Goal: Transaction & Acquisition: Download file/media

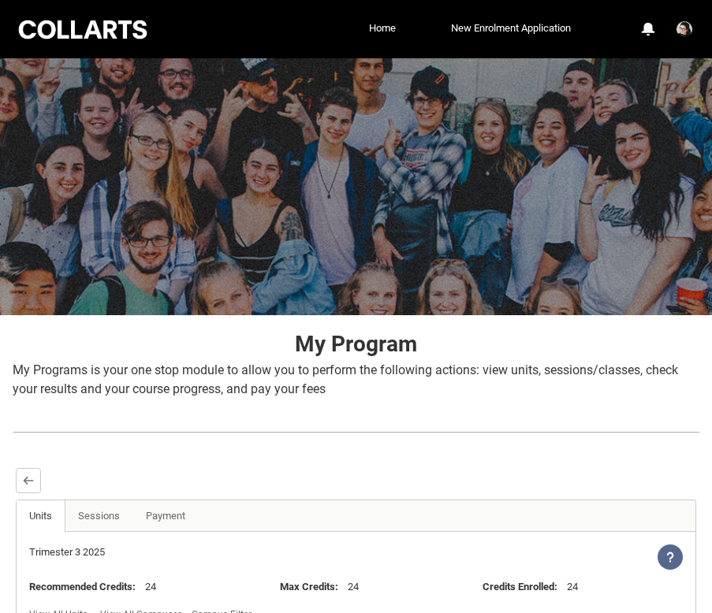
select select
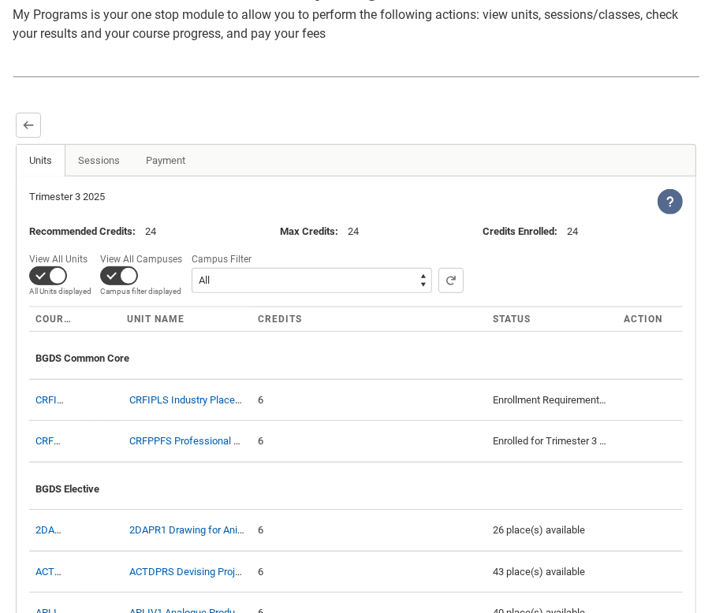
scroll to position [355, 0]
click at [89, 162] on link "Sessions" at bounding box center [99, 162] width 69 height 32
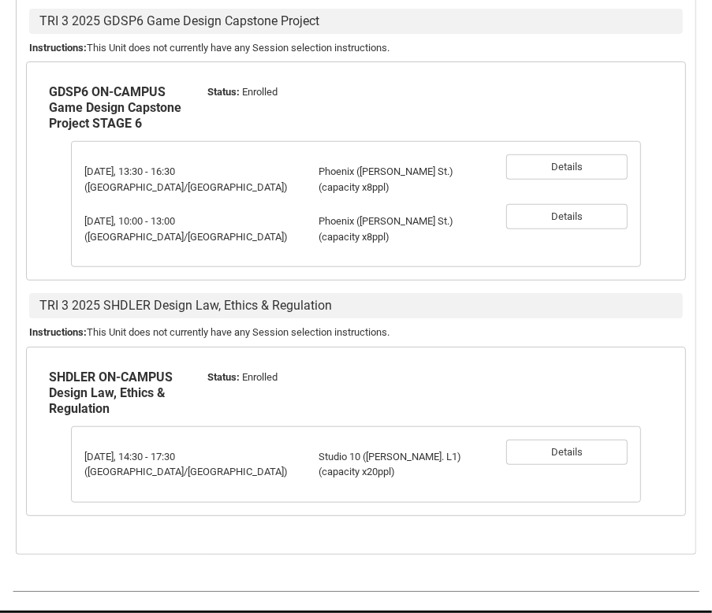
scroll to position [574, 0]
click at [565, 450] on button "Details" at bounding box center [566, 452] width 121 height 25
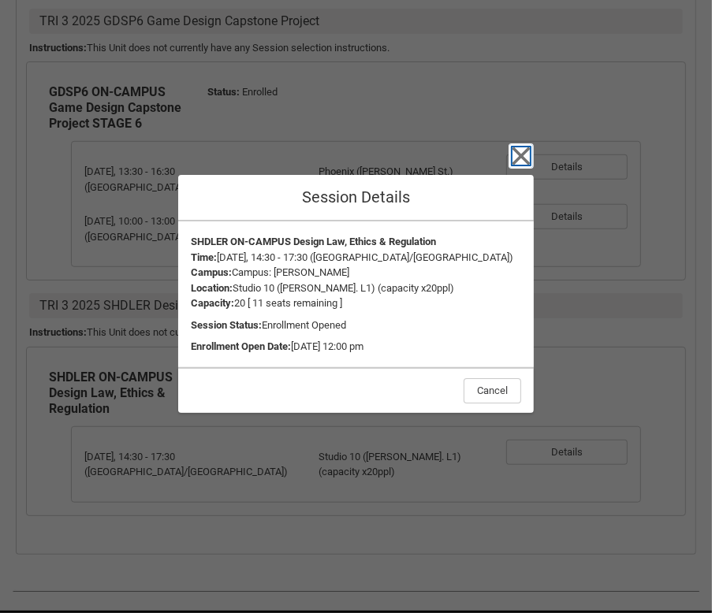
click at [520, 162] on icon "button" at bounding box center [521, 155] width 25 height 25
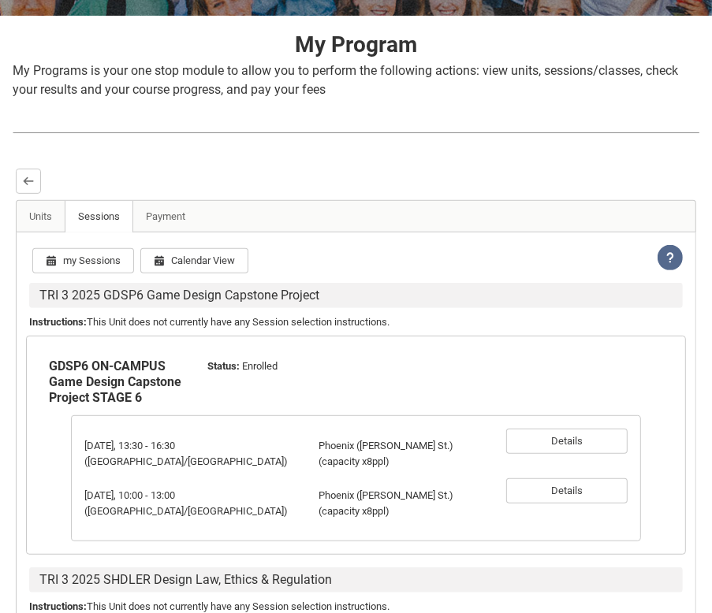
scroll to position [300, 0]
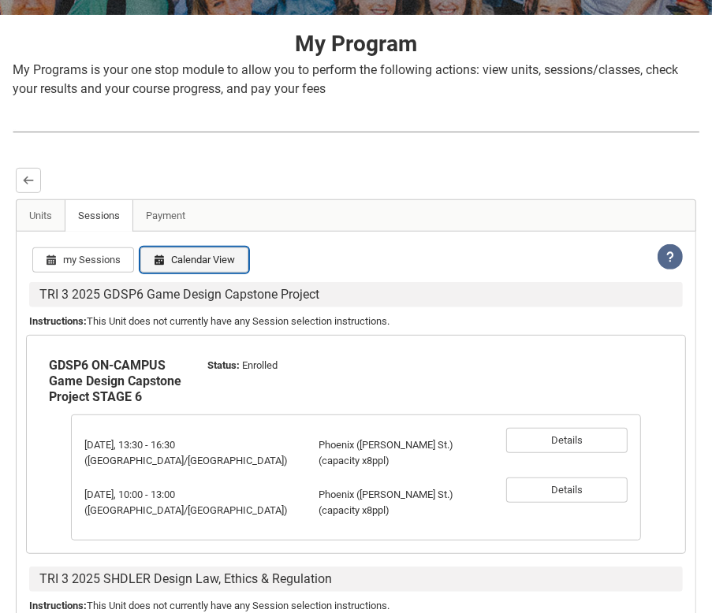
click at [181, 261] on button "Calendar View" at bounding box center [194, 260] width 108 height 25
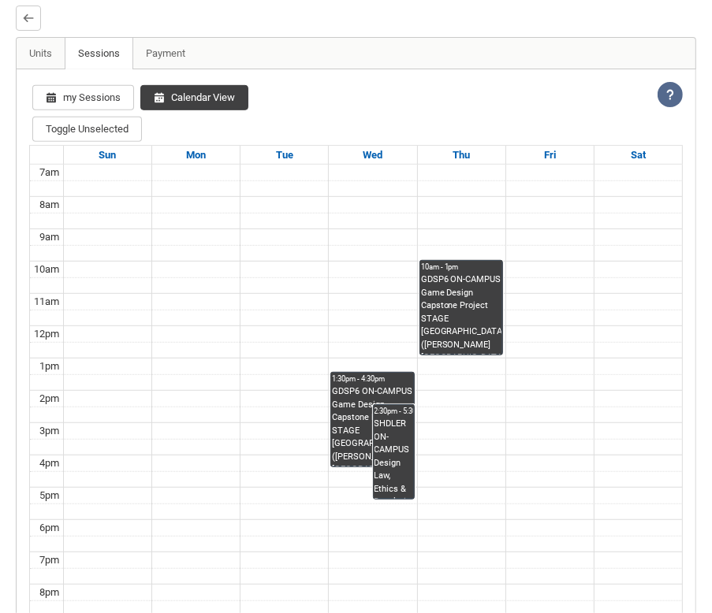
scroll to position [464, 0]
click at [349, 447] on div "GDSP6 ON-CAMPUS Game Design Capstone Project STAGE 6 Phoenix (Cromwell St.) (ca…" at bounding box center [372, 425] width 81 height 81
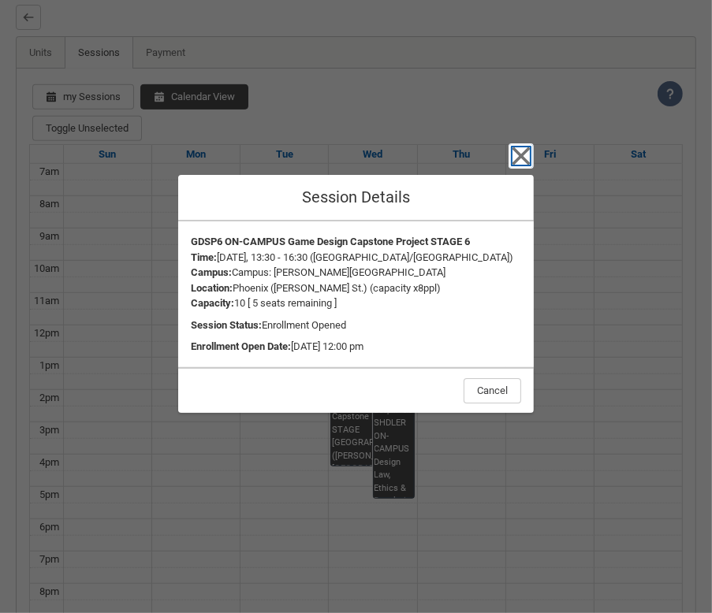
click at [524, 151] on icon "button" at bounding box center [521, 156] width 18 height 18
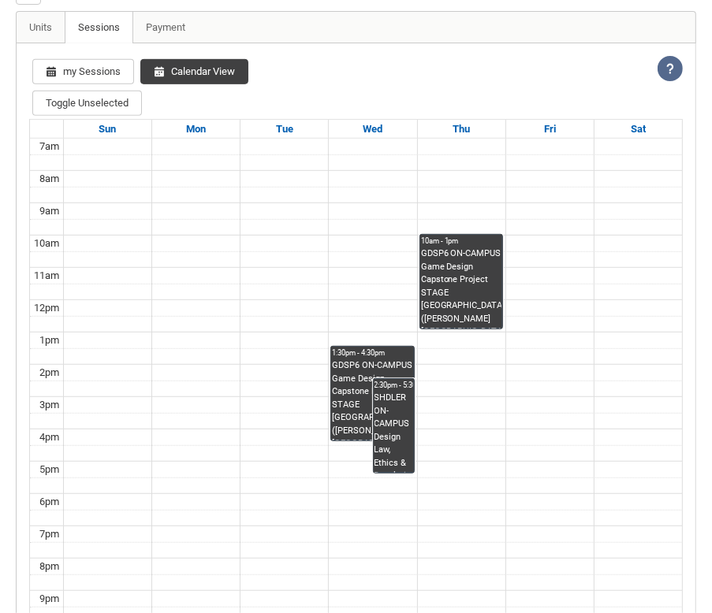
scroll to position [454, 0]
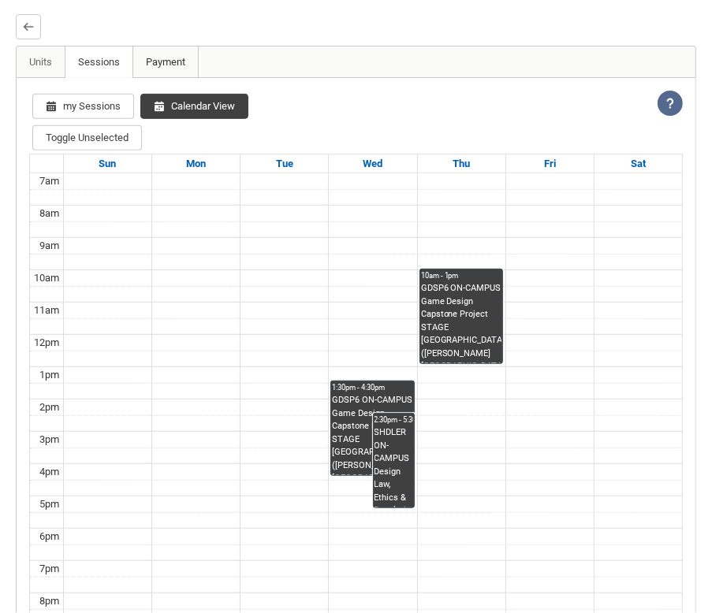
click at [174, 57] on link "Payment" at bounding box center [165, 63] width 66 height 32
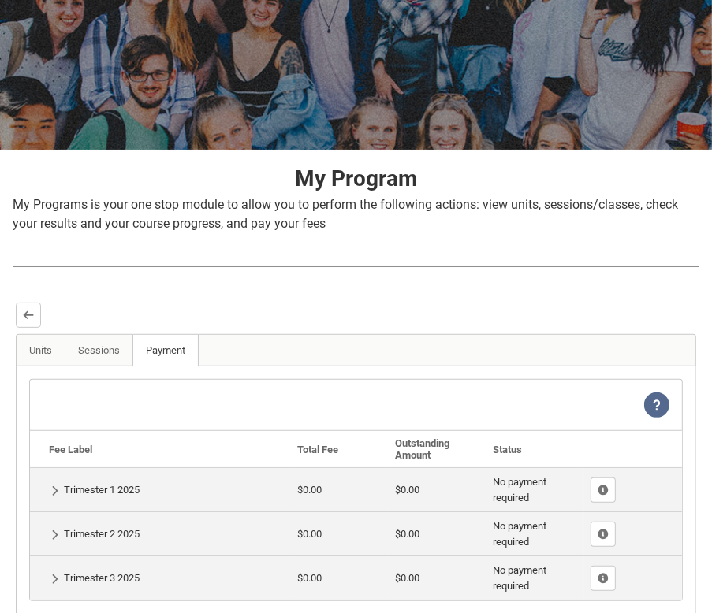
scroll to position [298, 0]
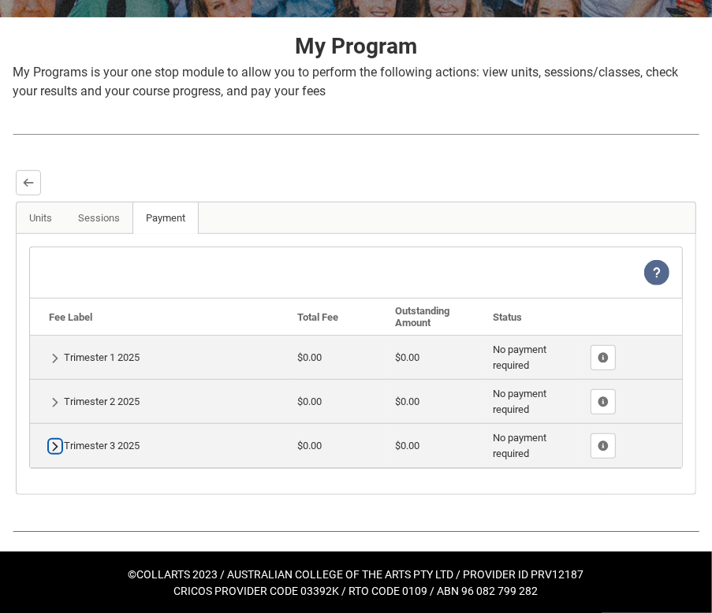
click at [53, 447] on lightning-primitive-icon "button" at bounding box center [55, 447] width 11 height 12
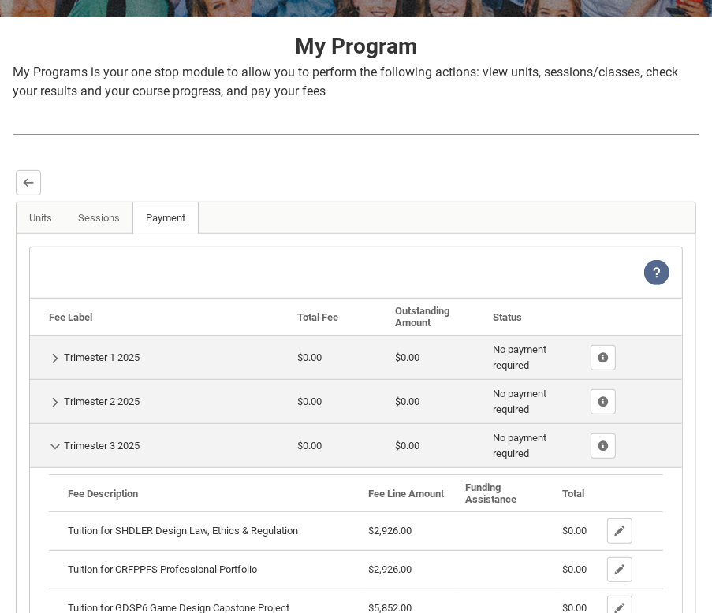
scroll to position [464, 0]
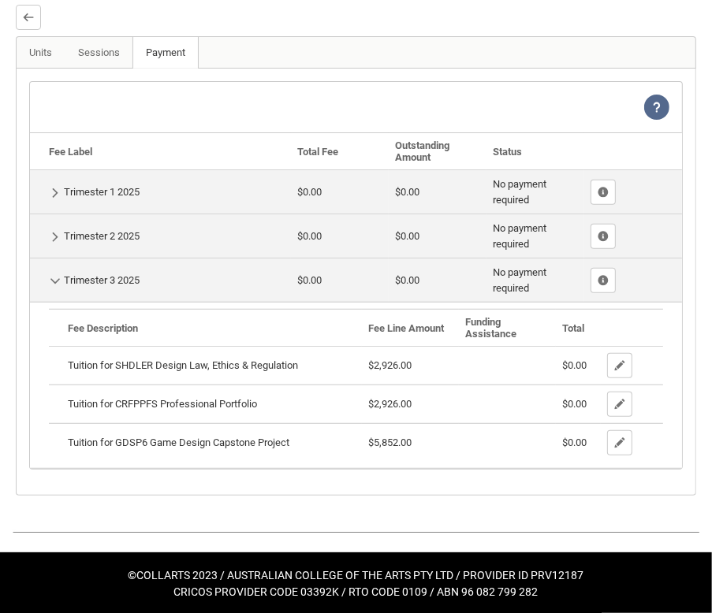
click at [56, 226] on td "Show Details Trimester 2 2025" at bounding box center [160, 236] width 261 height 44
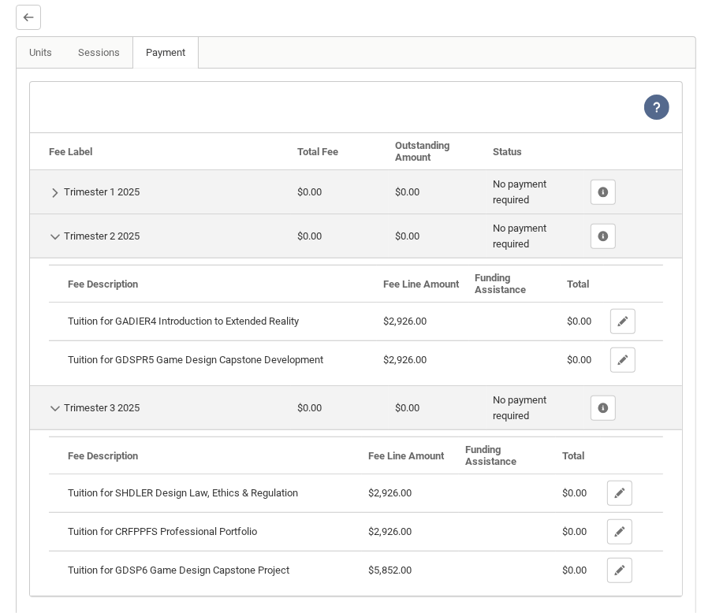
scroll to position [556, 0]
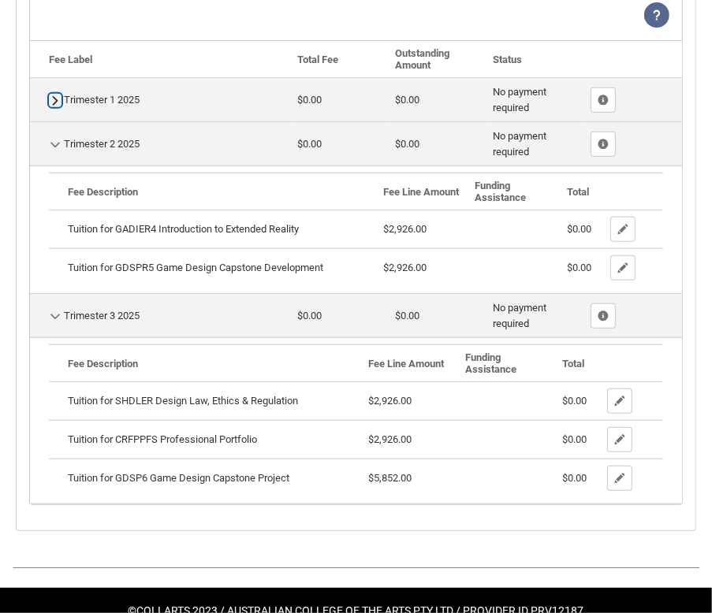
click at [54, 94] on button "Show Details" at bounding box center [55, 100] width 13 height 13
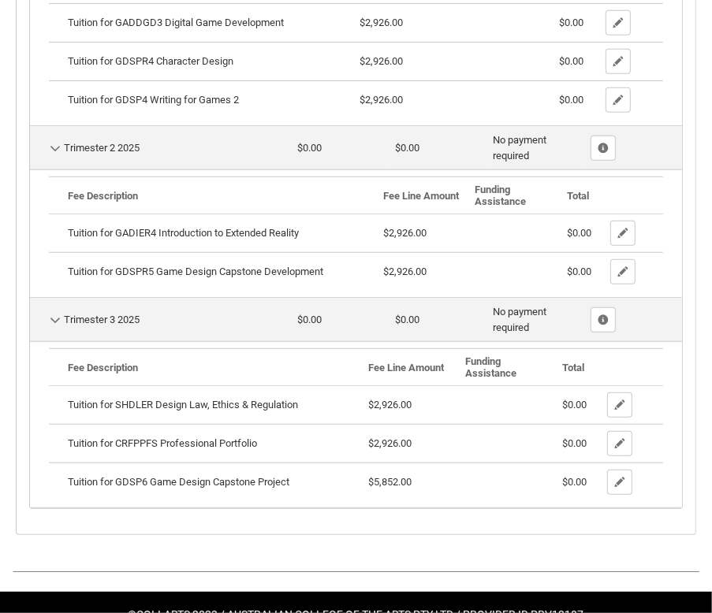
scroll to position [757, 0]
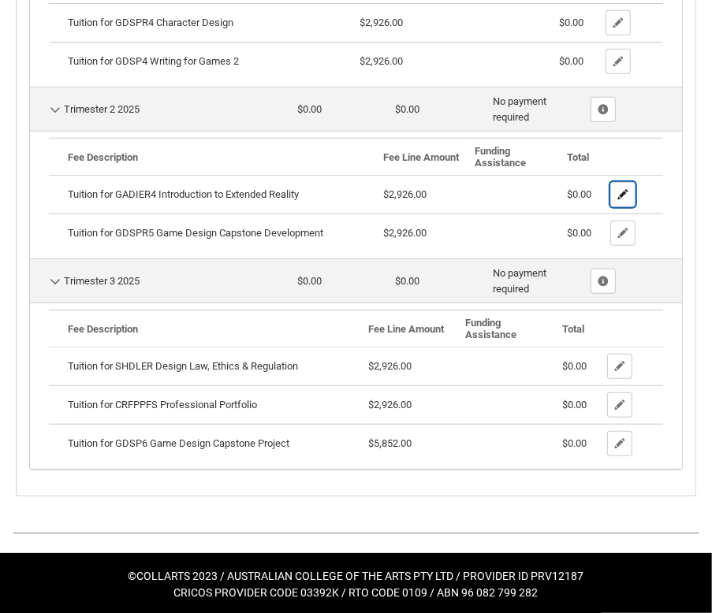
click at [630, 190] on button "button" at bounding box center [622, 194] width 25 height 25
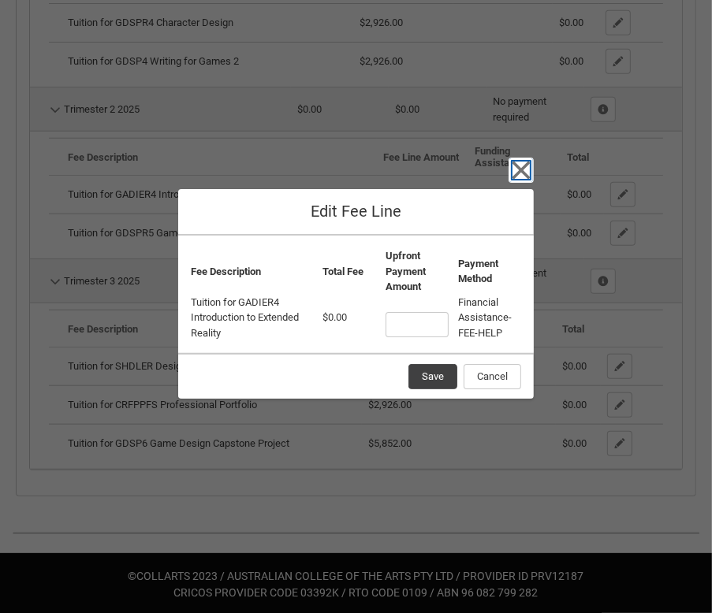
click at [528, 177] on icon "button" at bounding box center [521, 171] width 18 height 18
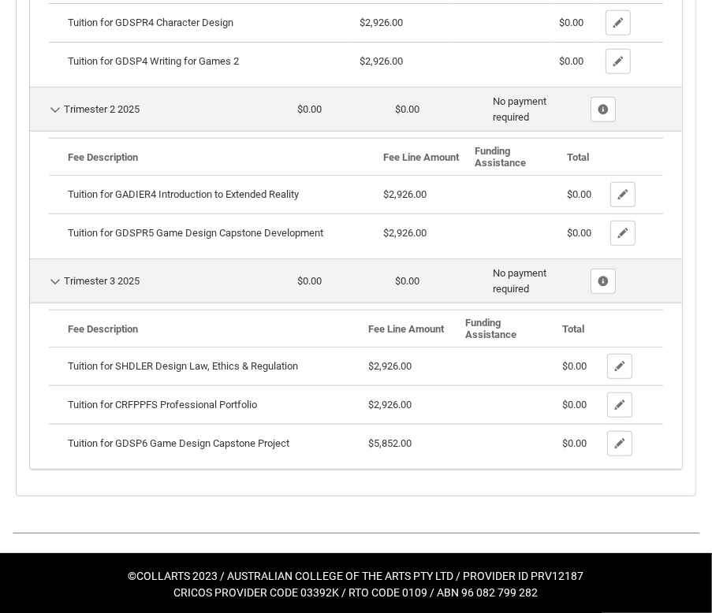
drag, startPoint x: 117, startPoint y: 401, endPoint x: 158, endPoint y: 401, distance: 41.0
drag, startPoint x: 158, startPoint y: 401, endPoint x: 194, endPoint y: 406, distance: 35.8
click at [194, 406] on div "Tuition for CRFPPFS Professional Portfolio" at bounding box center [212, 405] width 288 height 16
click at [269, 406] on div "Tuition for CRFPPFS Professional Portfolio" at bounding box center [212, 405] width 288 height 16
drag, startPoint x: 261, startPoint y: 401, endPoint x: 120, endPoint y: 400, distance: 141.1
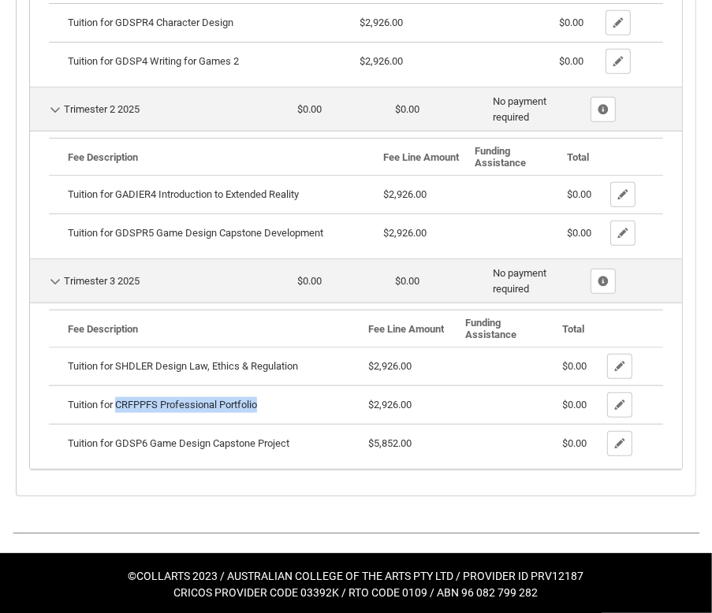
click at [120, 400] on div "Tuition for CRFPPFS Professional Portfolio" at bounding box center [212, 405] width 288 height 16
copy div "CRFPPFS Professional Portfolio"
click at [21, 398] on div "View Help Fee Label Total Fee Outstanding Amount Status Hide Details Trimester …" at bounding box center [356, 136] width 680 height 722
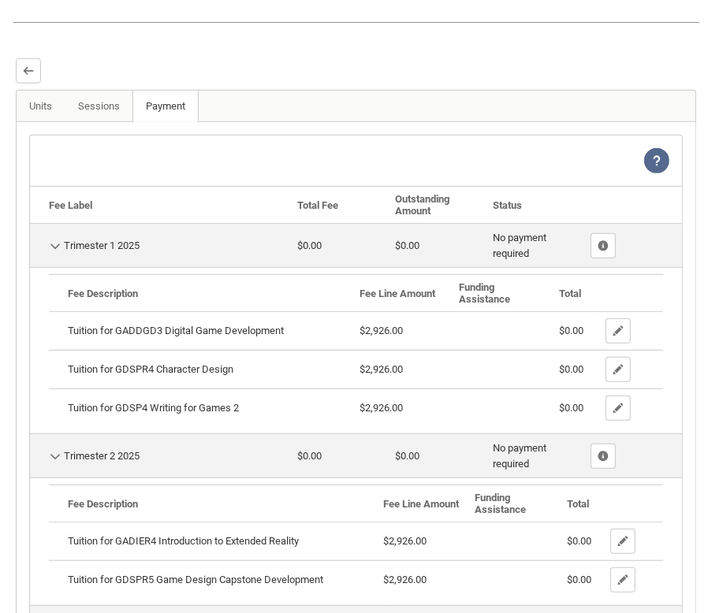
scroll to position [410, 0]
click at [104, 108] on link "Sessions" at bounding box center [99, 107] width 69 height 32
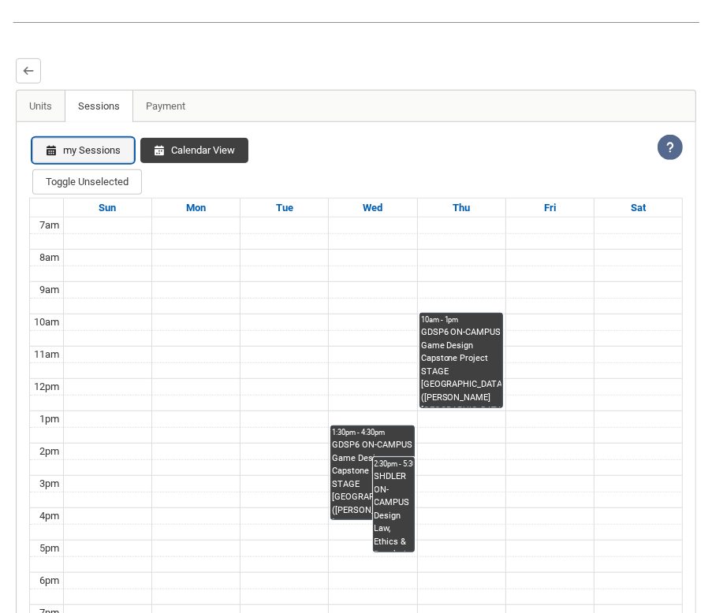
click at [85, 146] on button "my Sessions" at bounding box center [83, 150] width 102 height 25
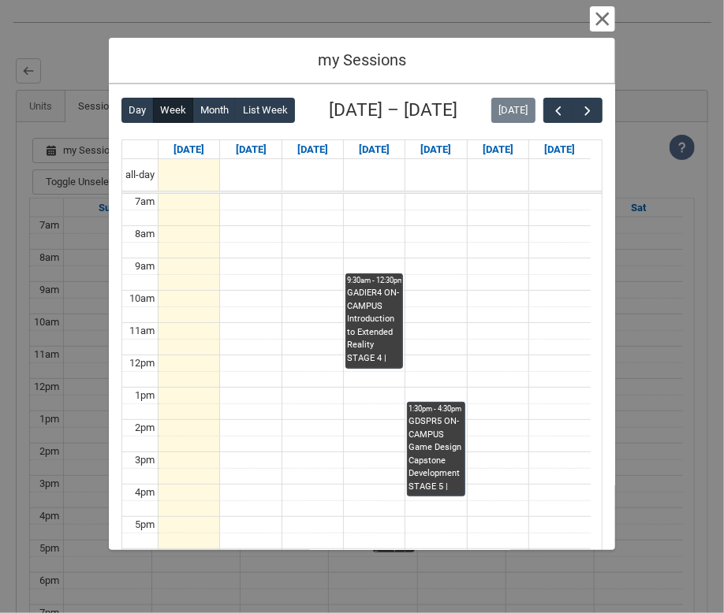
click at [63, 102] on div "my Sessions Cancel and close Back Loading... This page should update in a few s…" at bounding box center [362, 306] width 724 height 613
click at [54, 102] on div "my Sessions Cancel and close Back Loading... This page should update in a few s…" at bounding box center [362, 306] width 724 height 613
click at [600, 20] on button "Cancel and close" at bounding box center [602, 18] width 25 height 25
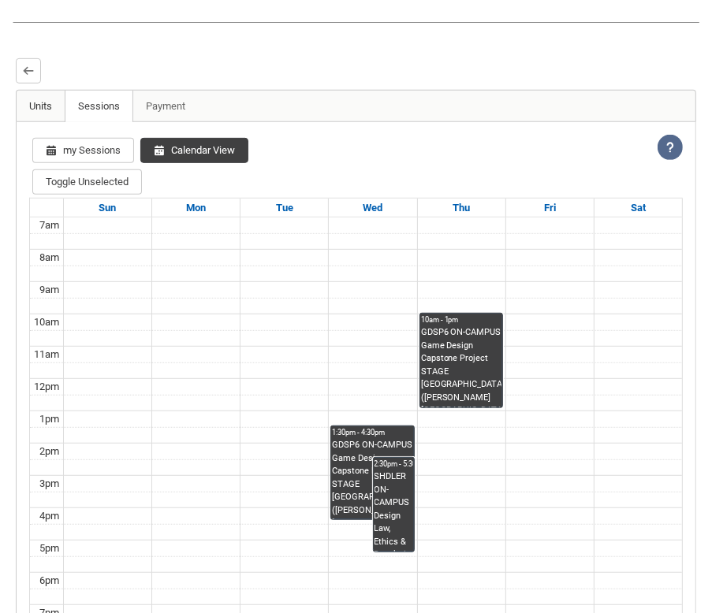
click at [46, 115] on link "Units" at bounding box center [41, 107] width 49 height 32
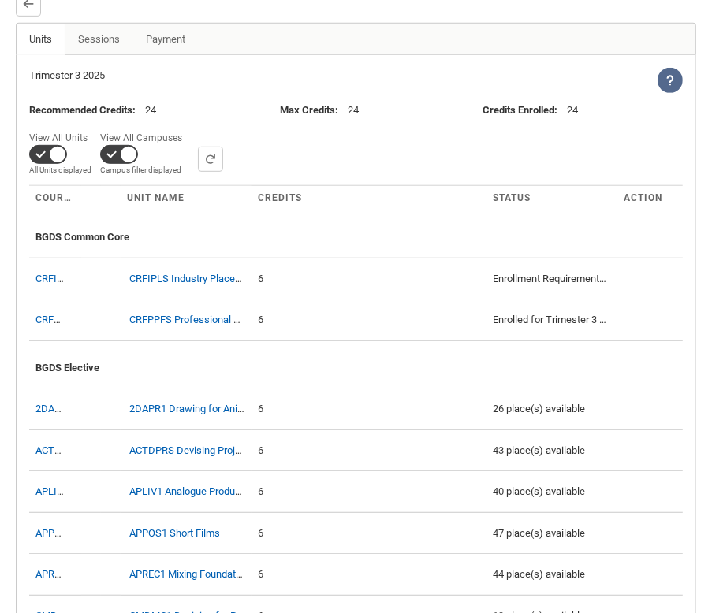
scroll to position [376, 0]
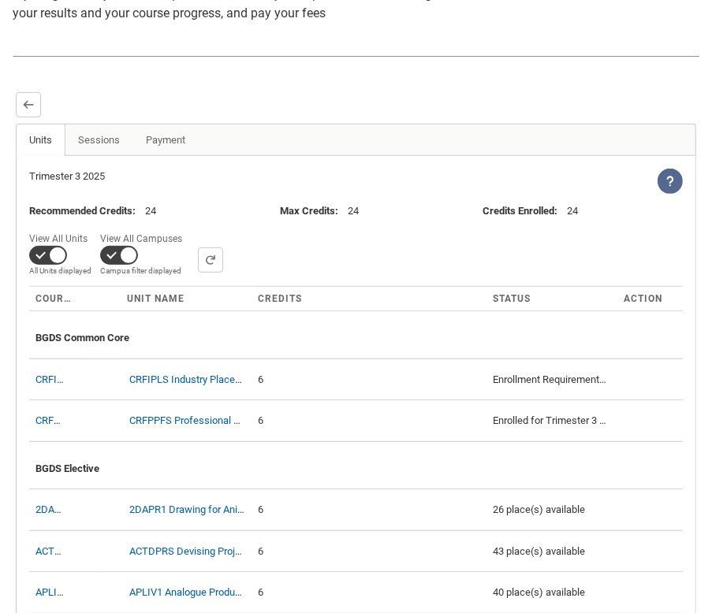
click at [568, 214] on lightning-formatted-text "24" at bounding box center [572, 211] width 11 height 12
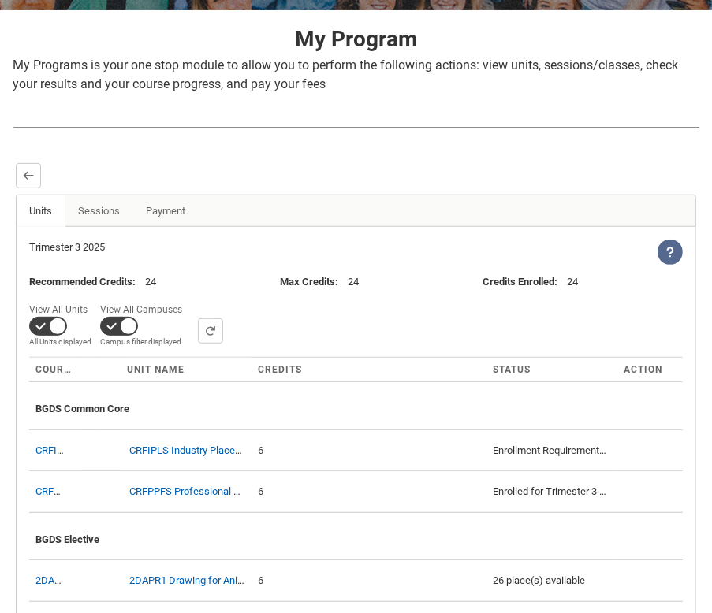
scroll to position [387, 0]
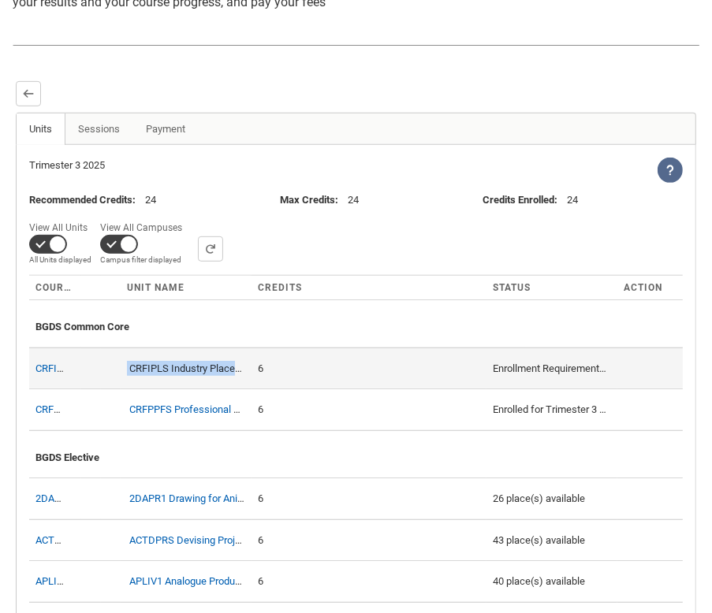
drag, startPoint x: 111, startPoint y: 371, endPoint x: 245, endPoint y: 375, distance: 134.1
click at [245, 375] on c-enrollment-wizard-course-row "CRFIPLS CRFIPLS Industry Placement 6 Enrollment Requirements not met" at bounding box center [356, 369] width 654 height 42
copy div "CRFIPLS Industry Placem"
click at [41, 368] on link "CRFIPLS" at bounding box center [54, 369] width 39 height 12
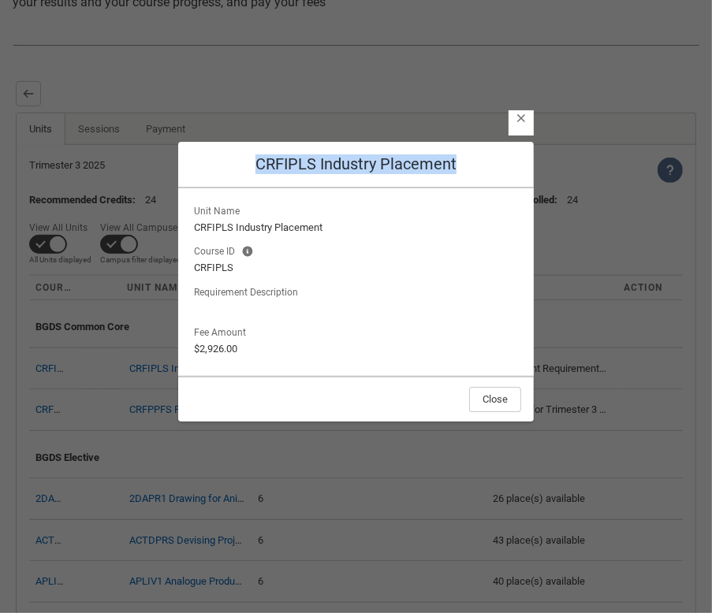
drag, startPoint x: 467, startPoint y: 162, endPoint x: 255, endPoint y: 168, distance: 211.4
click at [255, 168] on h2 "CRFIPLS Industry Placement" at bounding box center [356, 165] width 331 height 20
copy h2 "CRFIPLS Industry Placement"
click at [416, 107] on div "Close CRFIPLS Industry Placement Unit Name CRFIPLS Industry Placement Course ID…" at bounding box center [356, 293] width 356 height 613
click at [518, 120] on lightning-primitive-icon "button" at bounding box center [521, 119] width 11 height 12
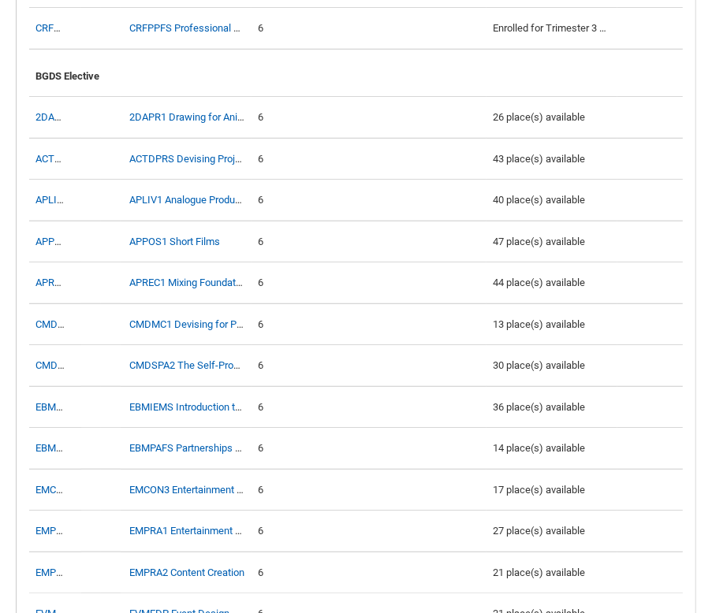
scroll to position [801, 0]
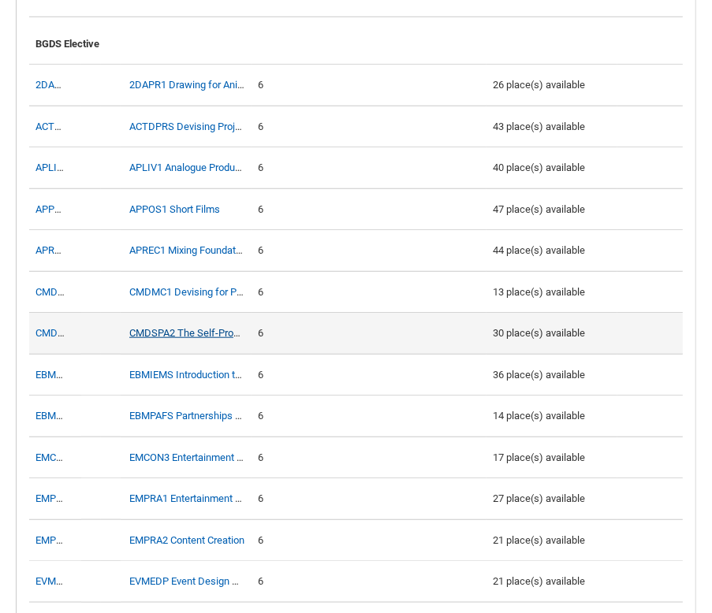
click at [206, 327] on link "CMDSPA2 The Self-Producing Artist" at bounding box center [209, 333] width 160 height 12
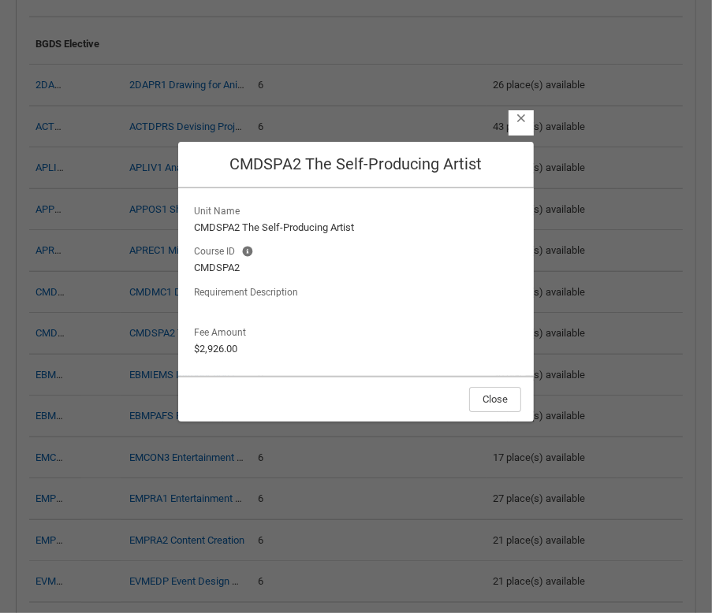
click at [520, 129] on lightning-button-icon "Close" at bounding box center [521, 122] width 25 height 25
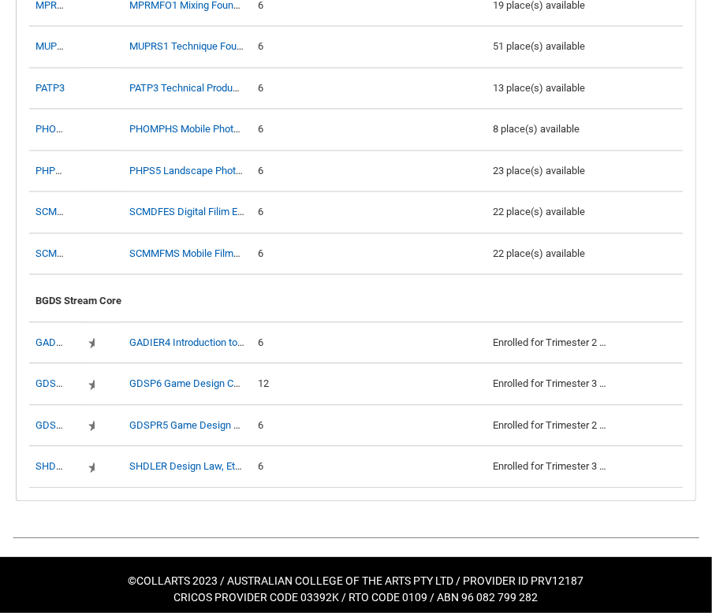
scroll to position [1914, 0]
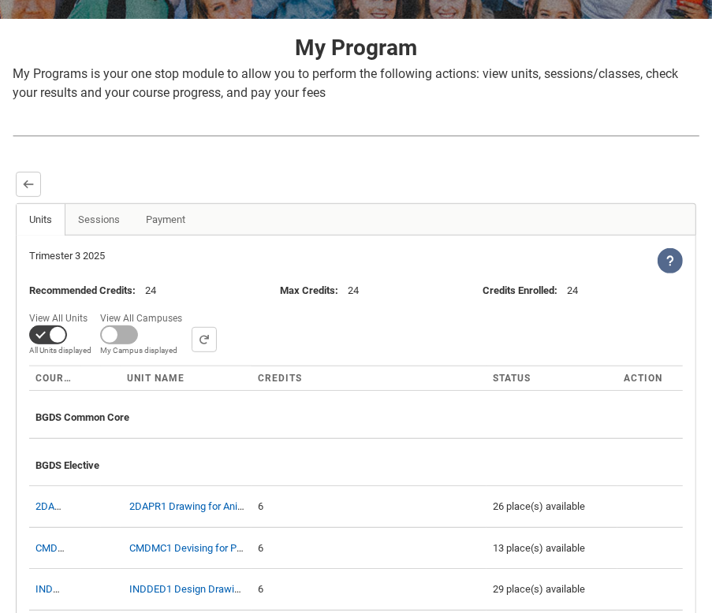
scroll to position [303, 0]
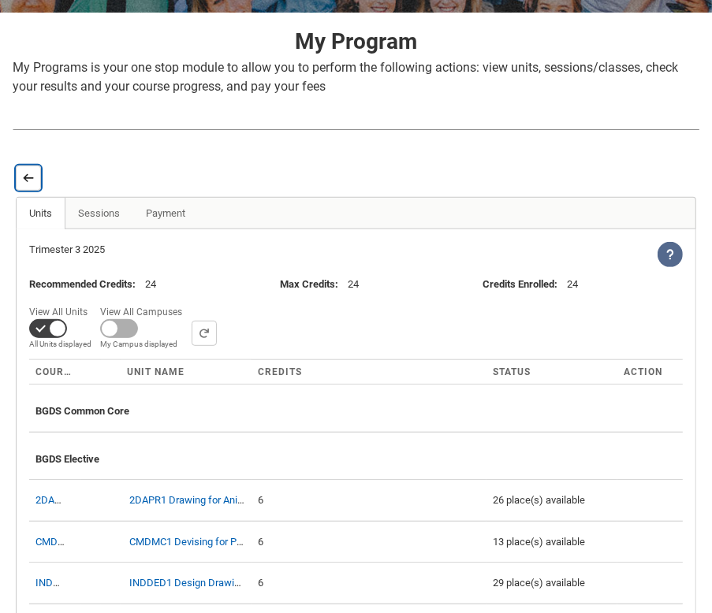
click at [29, 174] on lightning-primitive-icon "button" at bounding box center [28, 178] width 11 height 12
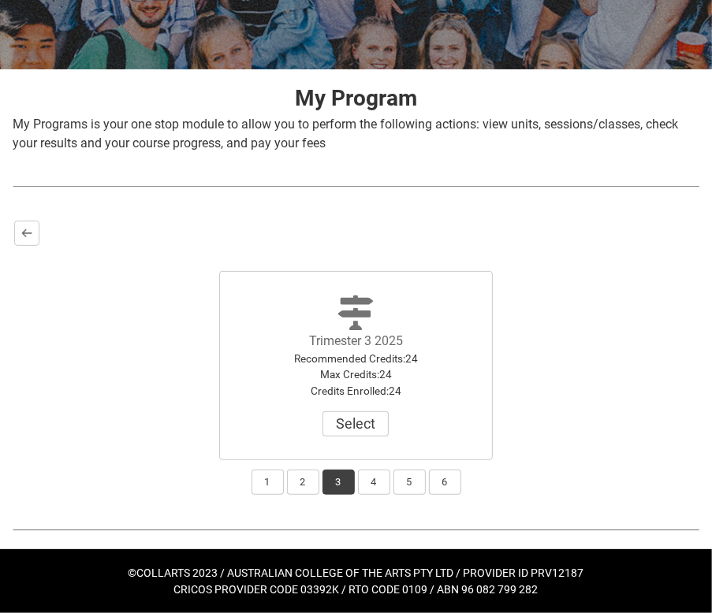
scroll to position [245, 0]
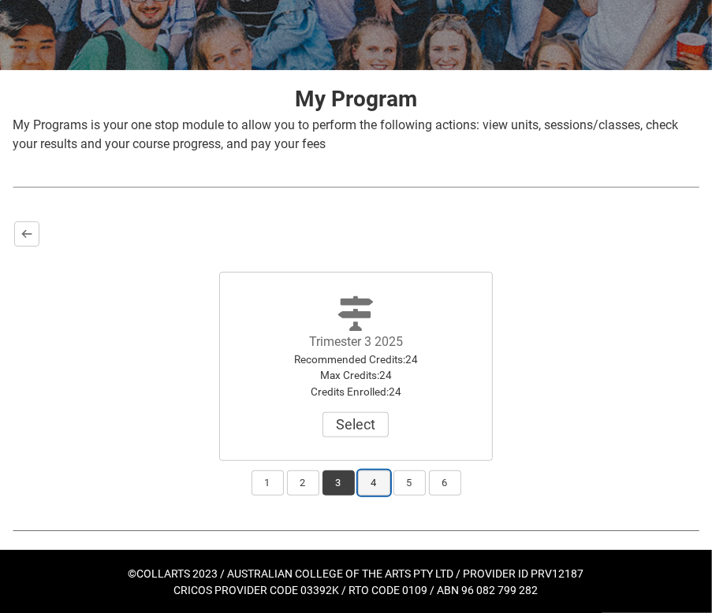
click at [362, 489] on button "4" at bounding box center [374, 483] width 32 height 25
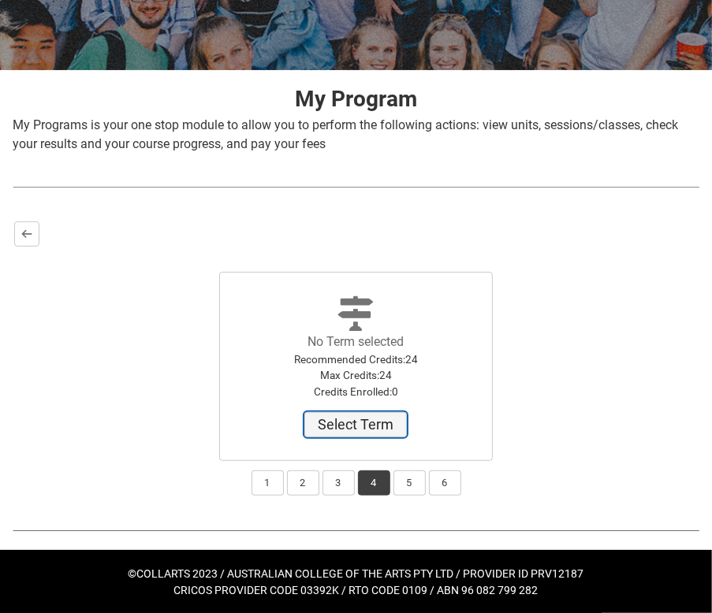
click at [348, 425] on button "Select Term" at bounding box center [355, 424] width 102 height 25
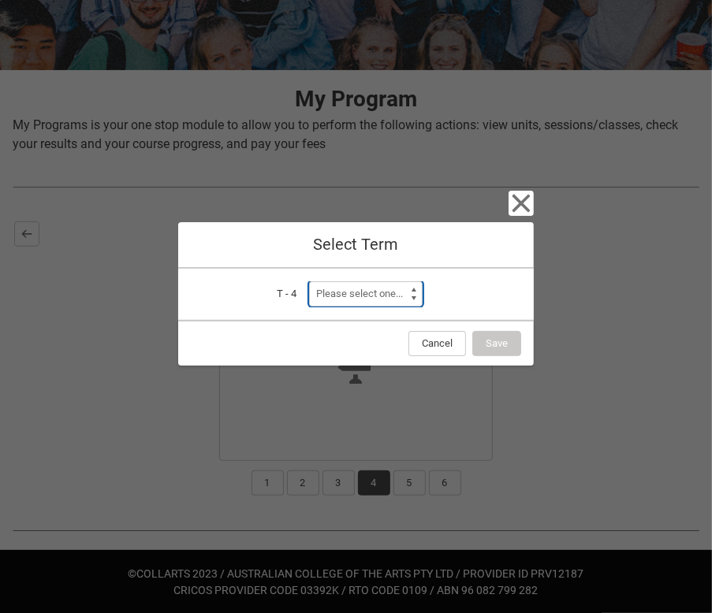
click at [378, 300] on select "Please select one... Trimester 1 2026" at bounding box center [366, 293] width 114 height 25
select select "a0pI70000004aTdIAI"
click at [309, 281] on select "Please select one... Trimester 1 2026" at bounding box center [366, 293] width 114 height 25
click at [512, 337] on button "Save" at bounding box center [496, 343] width 49 height 25
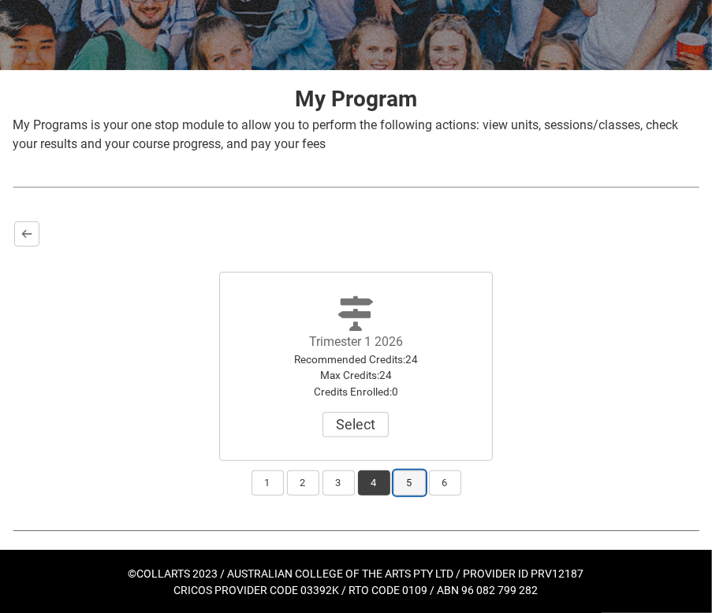
click at [412, 486] on button "5" at bounding box center [409, 483] width 32 height 25
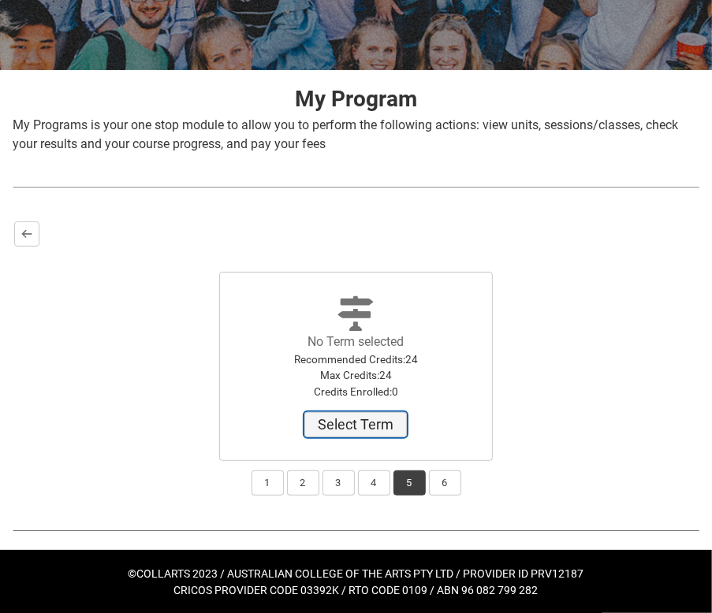
click at [366, 429] on button "Select Term" at bounding box center [355, 424] width 102 height 25
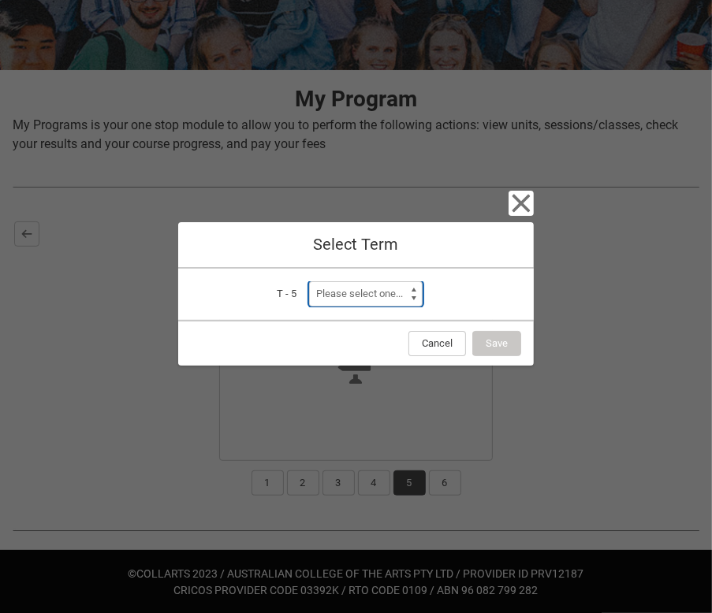
click at [371, 302] on select "Please select one..." at bounding box center [366, 293] width 114 height 25
drag, startPoint x: 471, startPoint y: 284, endPoint x: 444, endPoint y: 342, distance: 64.5
click at [444, 342] on div "Cancel Select Term T - 5 Term Please select one... Cancel Save" at bounding box center [356, 306] width 356 height 613
click at [444, 342] on button "Cancel" at bounding box center [437, 343] width 58 height 25
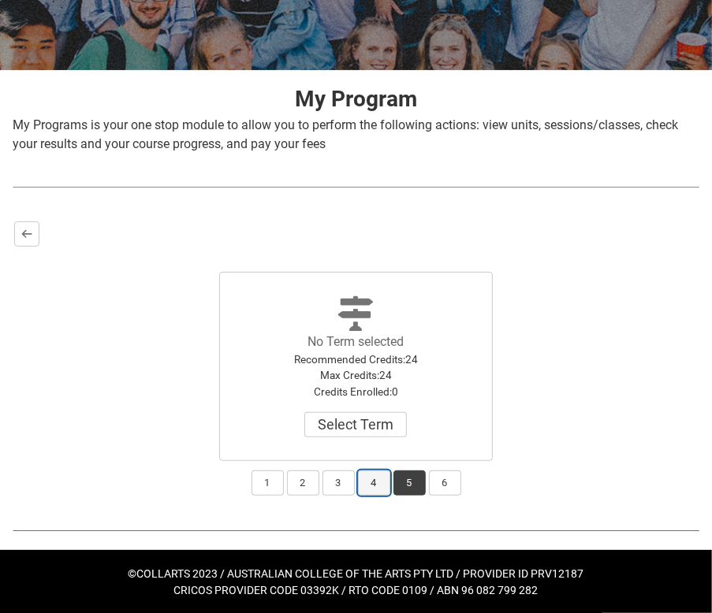
click at [377, 485] on button "4" at bounding box center [374, 483] width 32 height 25
click at [360, 417] on button "Select" at bounding box center [355, 424] width 66 height 25
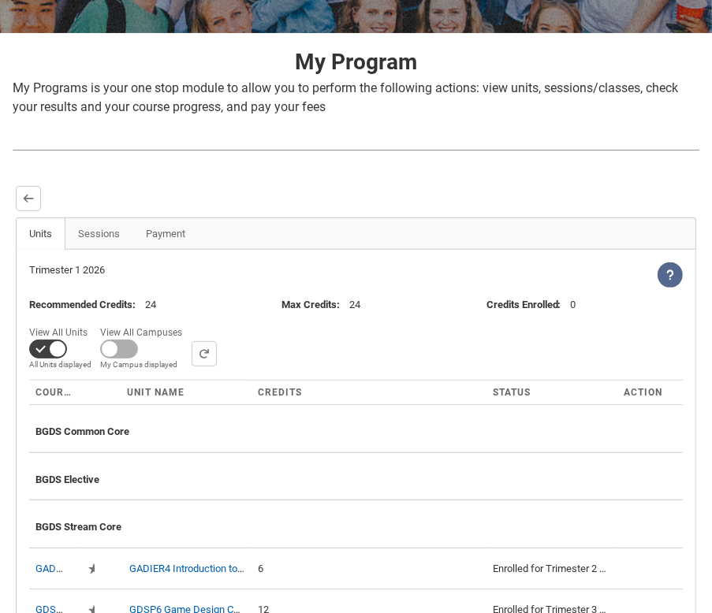
scroll to position [473, 0]
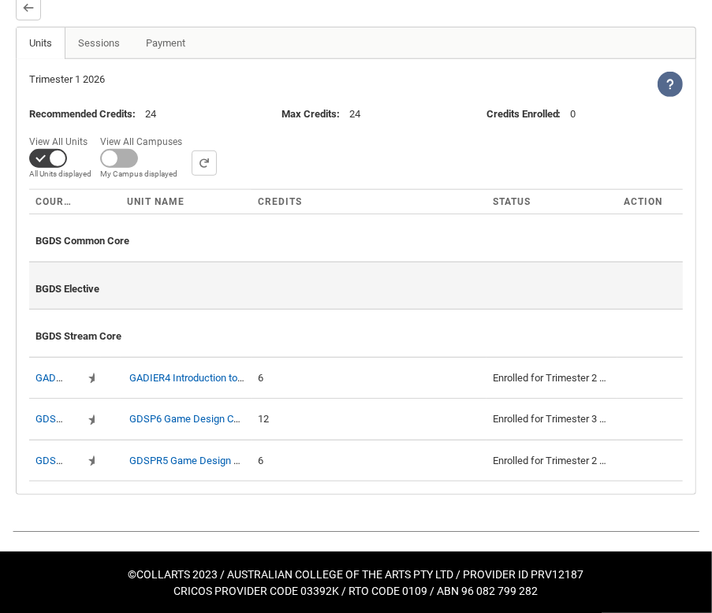
click at [98, 275] on div "BGDS Elective" at bounding box center [355, 286] width 641 height 35
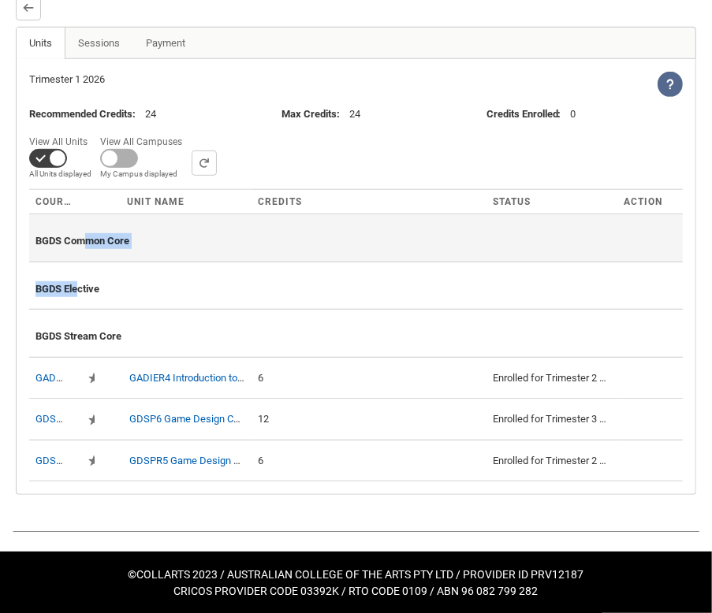
drag, startPoint x: 76, startPoint y: 296, endPoint x: 87, endPoint y: 244, distance: 53.0
click at [87, 244] on tbody "BGDS Common Core BGDS Elective BGDS Stream Core GADIER4 Required Required GADIE…" at bounding box center [356, 347] width 654 height 267
click at [87, 244] on span "BGDS Common Core" at bounding box center [82, 241] width 94 height 12
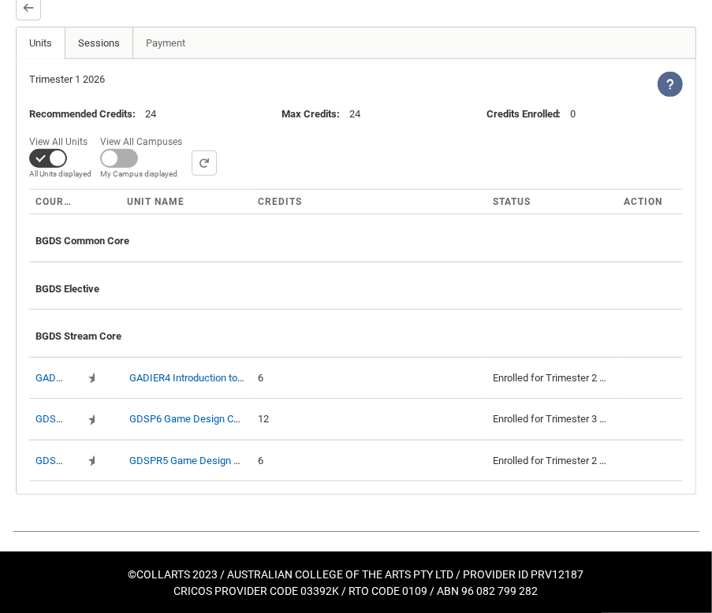
click at [101, 48] on link "Sessions" at bounding box center [99, 44] width 69 height 32
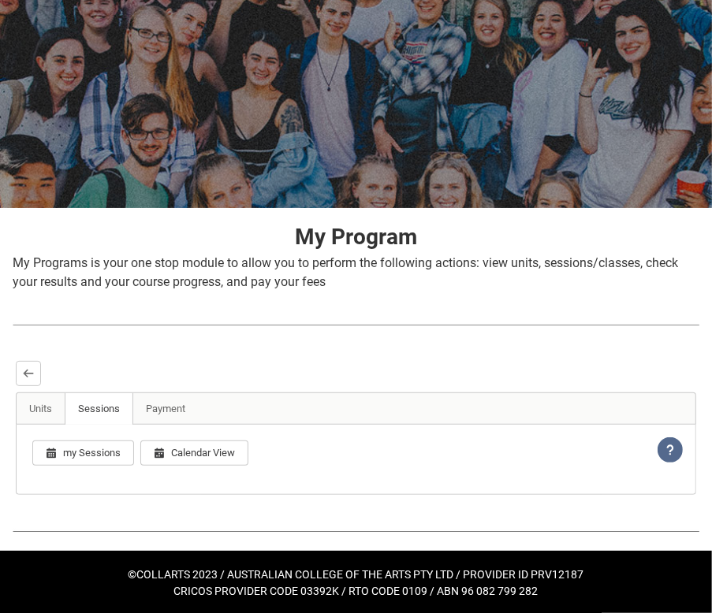
scroll to position [151, 0]
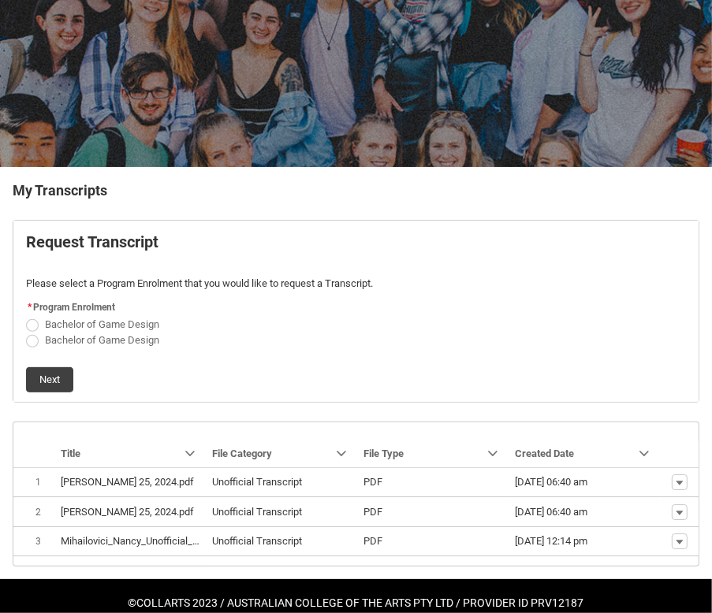
scroll to position [187, 0]
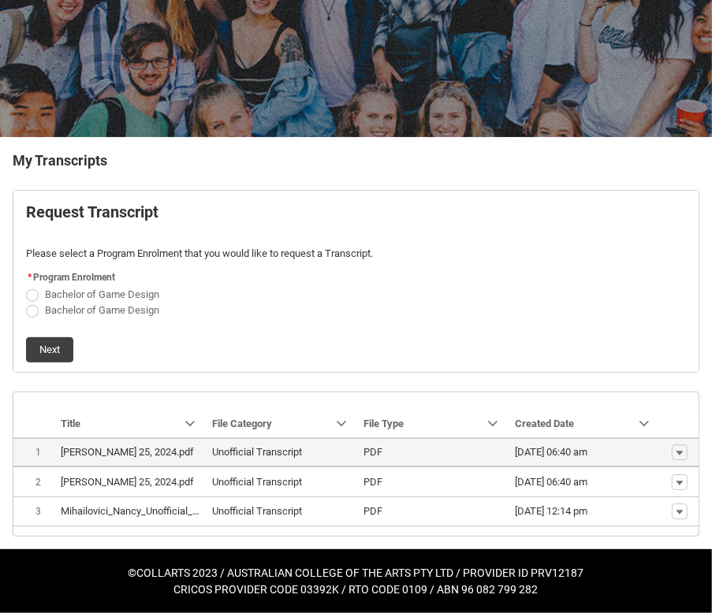
click at [421, 445] on span "PDF" at bounding box center [432, 453] width 139 height 16
click at [684, 445] on button "Show actions" at bounding box center [680, 453] width 16 height 16
click at [647, 464] on span "Download" at bounding box center [642, 467] width 43 height 14
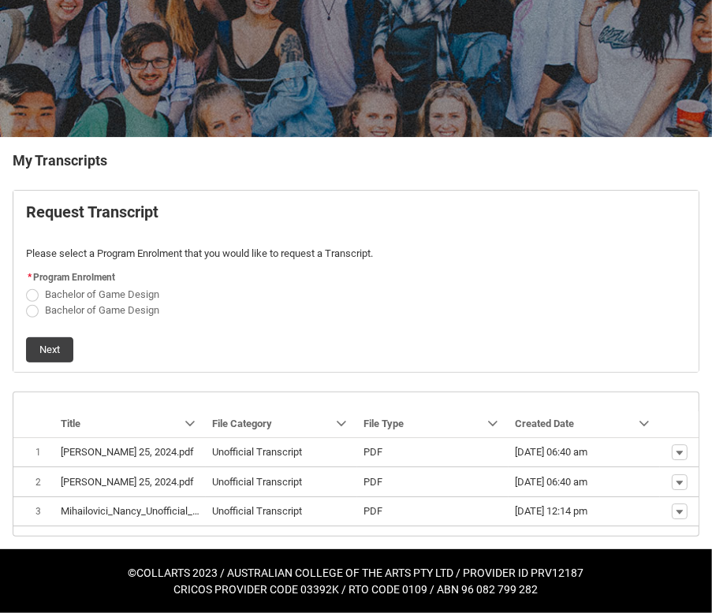
click at [38, 289] on span "Request_Student_Transcript flow" at bounding box center [32, 295] width 13 height 13
click at [26, 286] on input "Bachelor of Game Design" at bounding box center [25, 285] width 1 height 1
radio input "true"
click at [29, 305] on span "Request_Student_Transcript flow" at bounding box center [32, 311] width 13 height 13
click at [26, 301] on input "Bachelor of Game Design" at bounding box center [25, 301] width 1 height 1
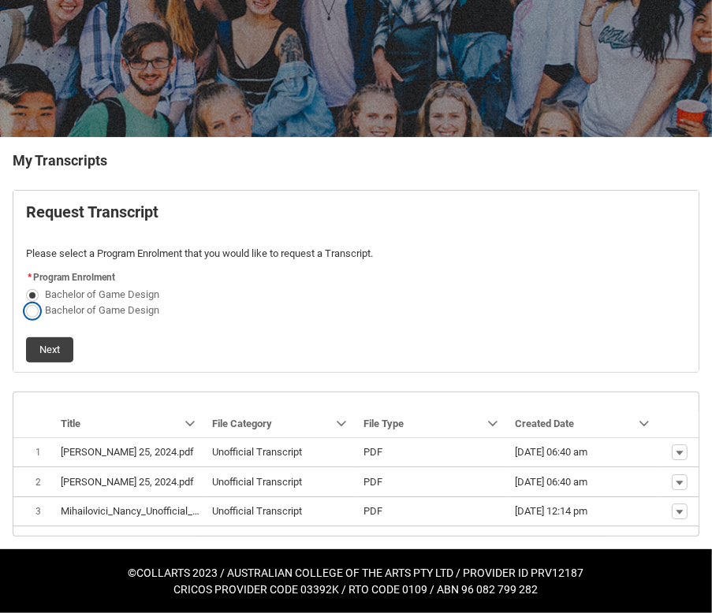
radio input "true"
click at [42, 341] on button "Next" at bounding box center [49, 349] width 47 height 25
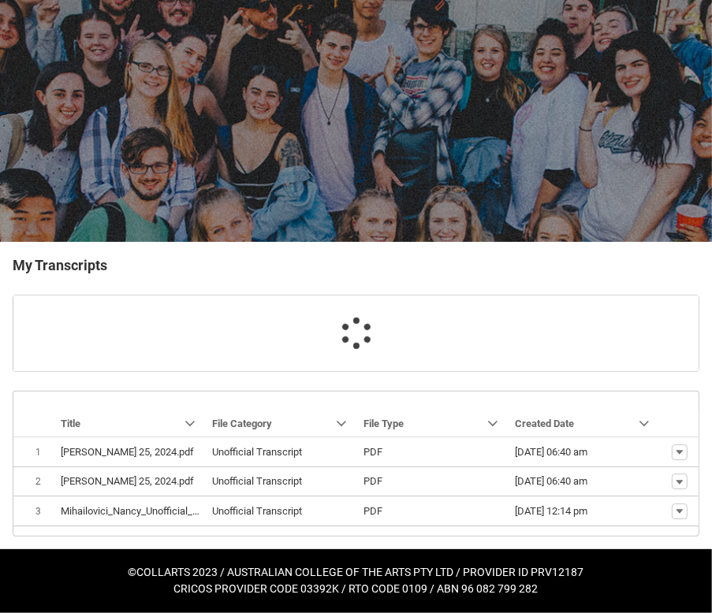
scroll to position [114, 0]
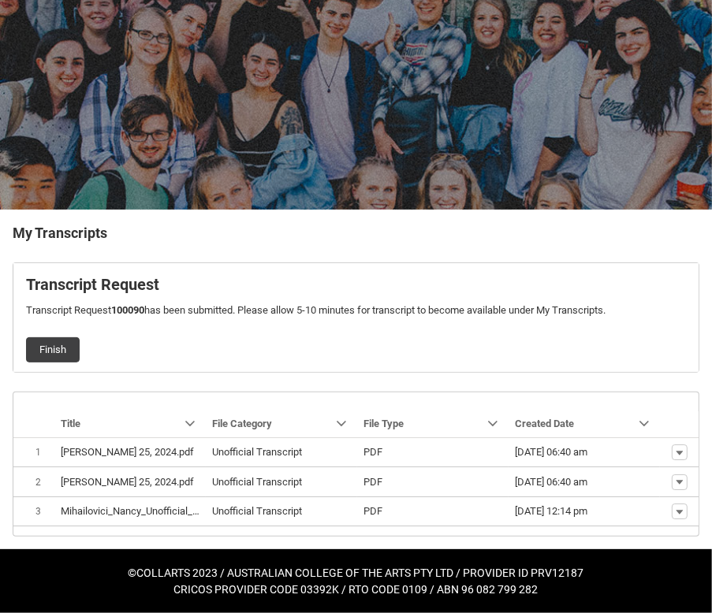
click at [42, 341] on button "Finish" at bounding box center [53, 349] width 54 height 25
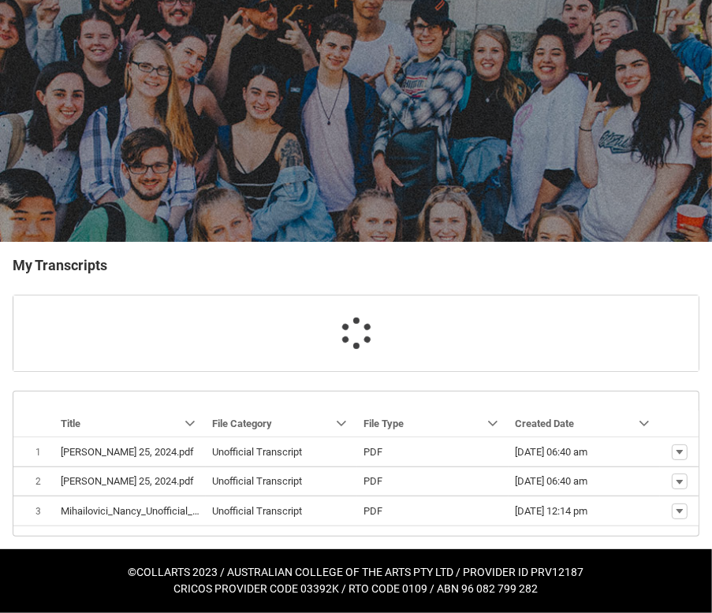
scroll to position [82, 0]
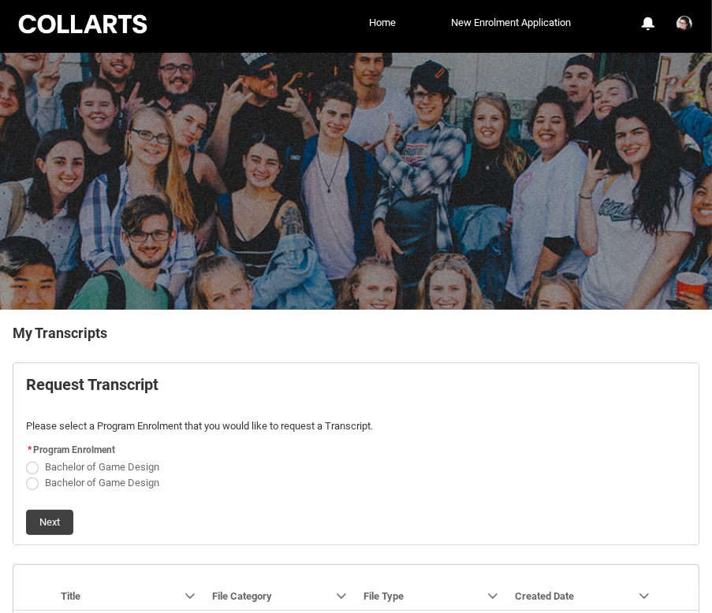
scroll to position [122, 0]
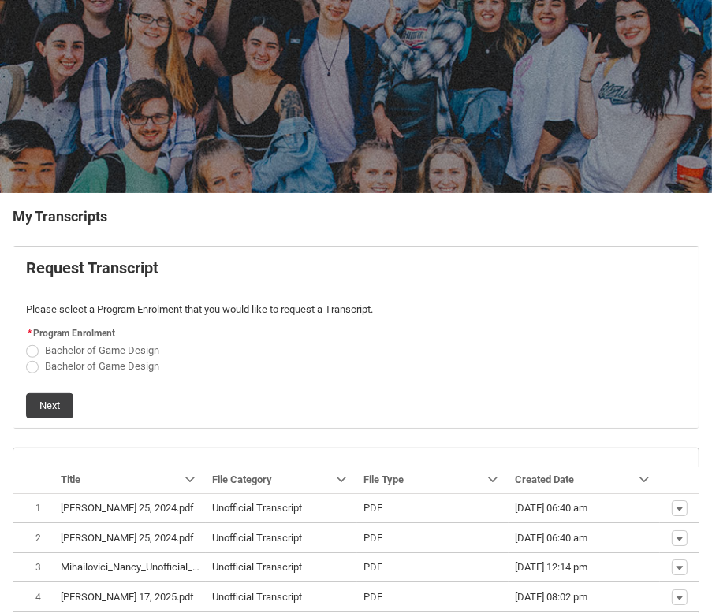
click at [35, 350] on span "Request_Student_Transcript flow" at bounding box center [32, 351] width 13 height 13
click at [26, 342] on input "Bachelor of Game Design" at bounding box center [25, 341] width 1 height 1
radio input "true"
click at [50, 399] on button "Next" at bounding box center [49, 405] width 47 height 25
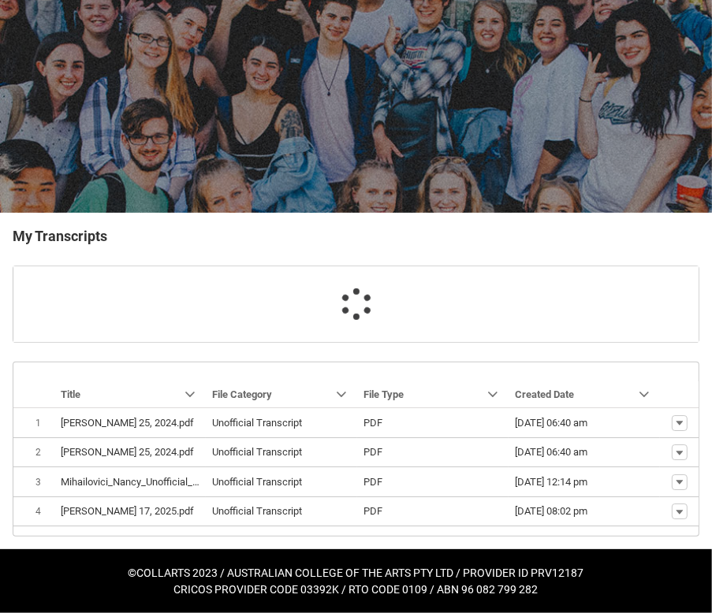
scroll to position [144, 0]
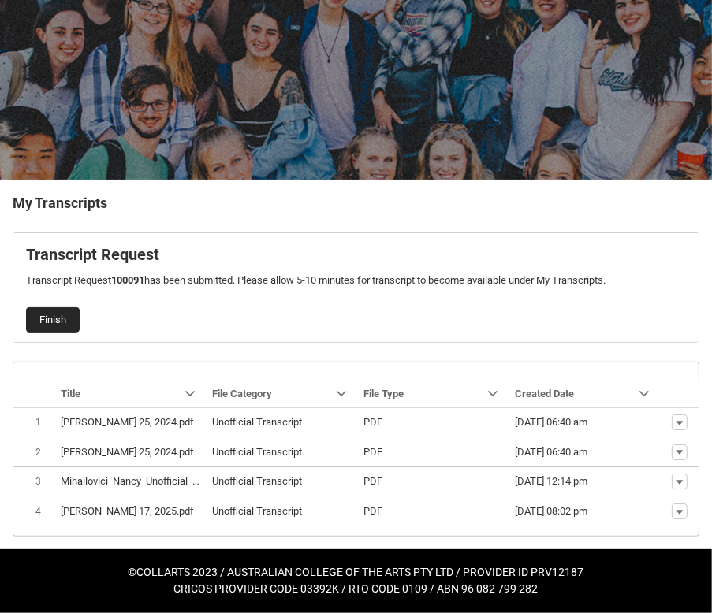
click at [58, 315] on button "Finish" at bounding box center [53, 319] width 54 height 25
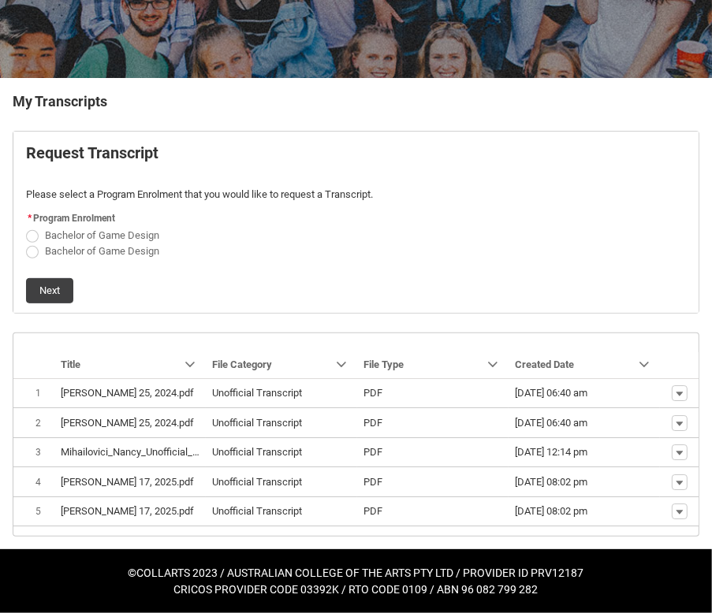
scroll to position [245, 0]
click at [653, 352] on link "Sort by: Created Date" at bounding box center [584, 364] width 151 height 25
click at [577, 360] on lightning-primitive-icon "Created Date" at bounding box center [580, 365] width 13 height 11
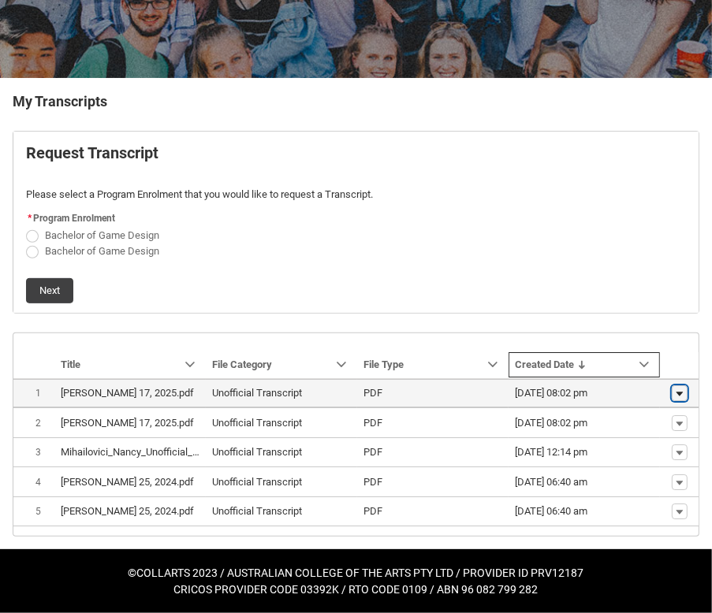
click at [680, 388] on lightning-primitive-icon "button" at bounding box center [679, 393] width 9 height 11
click at [644, 405] on span "Download" at bounding box center [642, 409] width 43 height 14
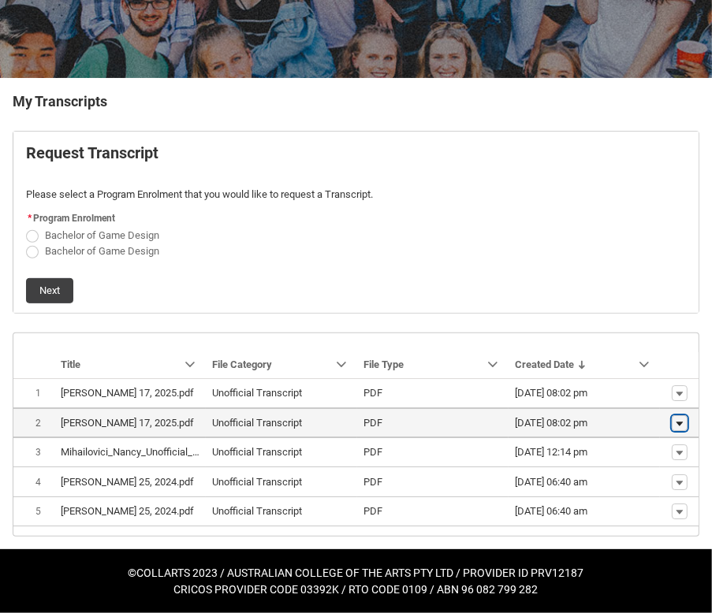
click at [681, 418] on lightning-primitive-icon "button" at bounding box center [679, 423] width 9 height 11
click at [650, 391] on span "Download" at bounding box center [642, 389] width 43 height 14
